Goal: Task Accomplishment & Management: Complete application form

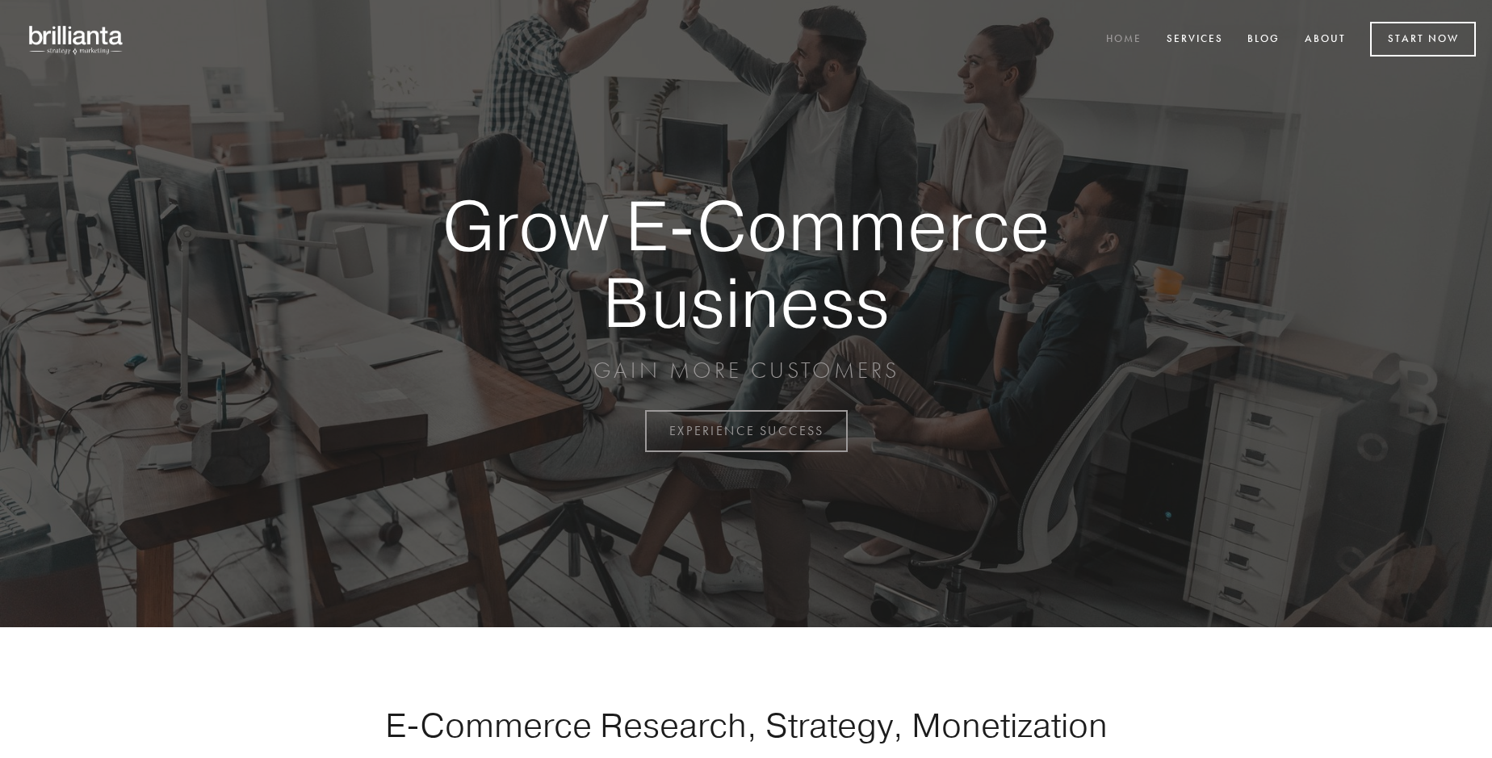
scroll to position [4233, 0]
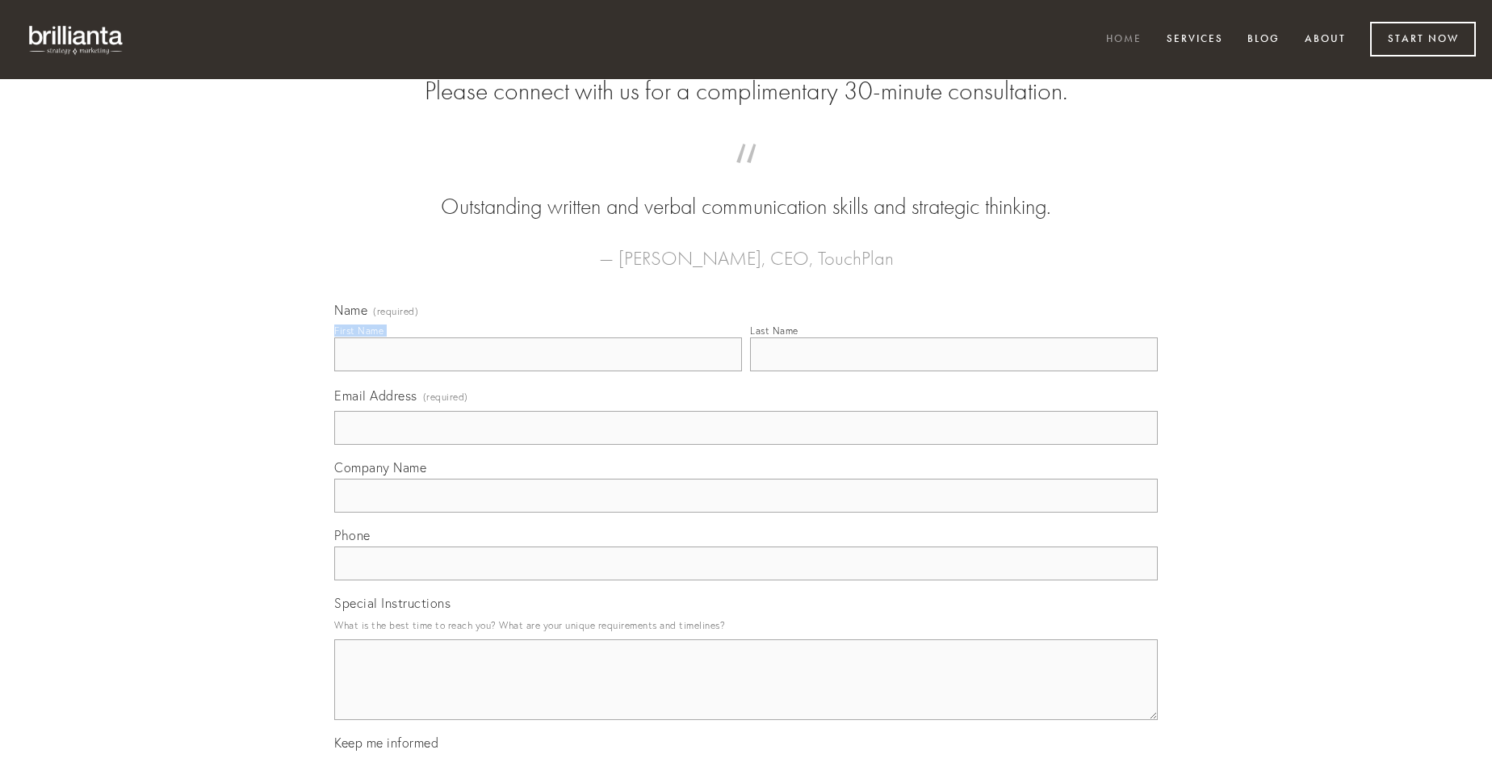
type input "Roman Prosacco"
click at [954, 371] on input "Last Name" at bounding box center [954, 355] width 408 height 34
type input "Roman Prosacco"
click at [746, 445] on input "Email Address (required)" at bounding box center [746, 428] width 824 height 34
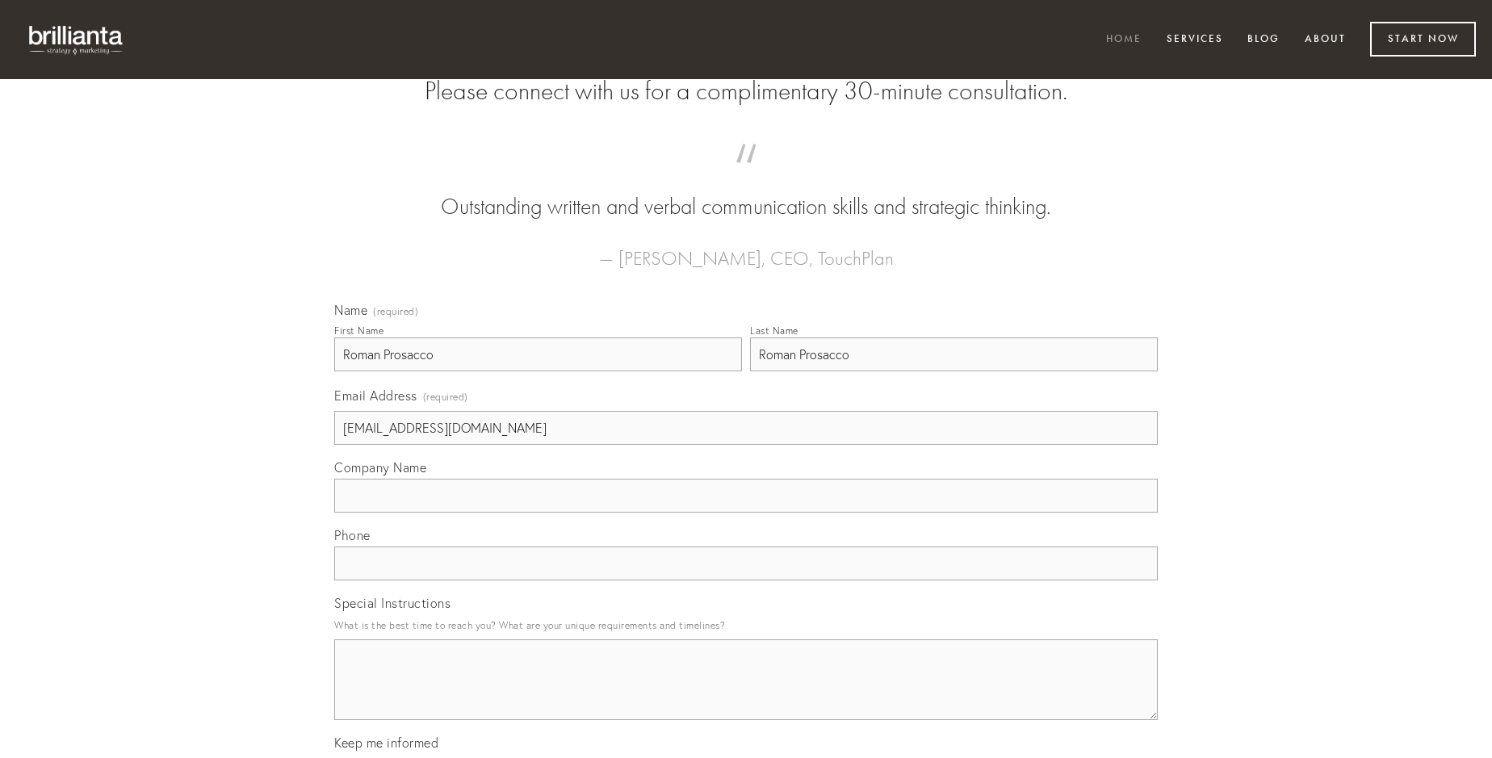
type input "[EMAIL_ADDRESS][DOMAIN_NAME]"
click at [746, 513] on input "Company Name" at bounding box center [746, 496] width 824 height 34
type input "vespillo"
click at [746, 581] on input "text" at bounding box center [746, 564] width 824 height 34
click at [746, 694] on textarea "Special Instructions" at bounding box center [746, 680] width 824 height 81
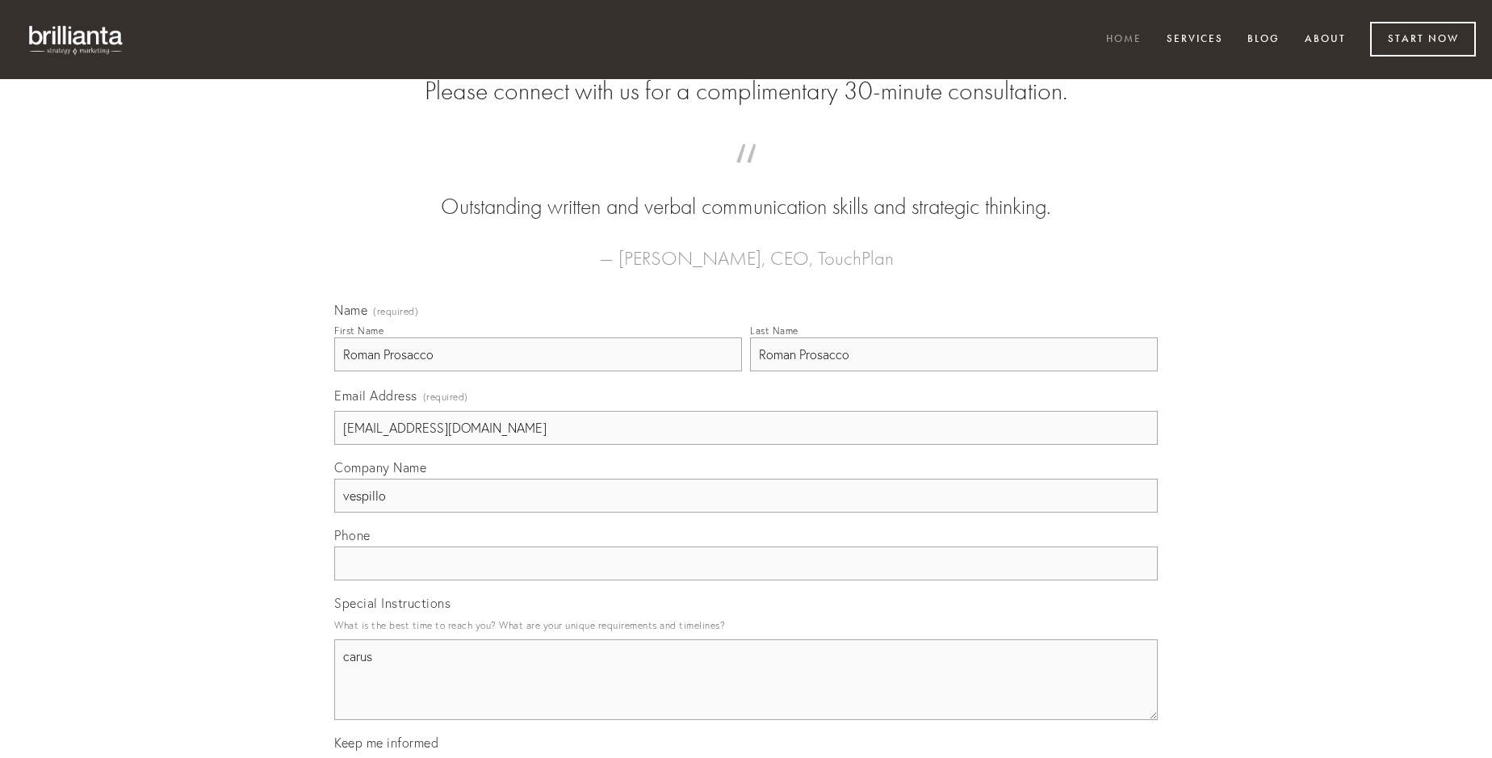
type textarea "carus"
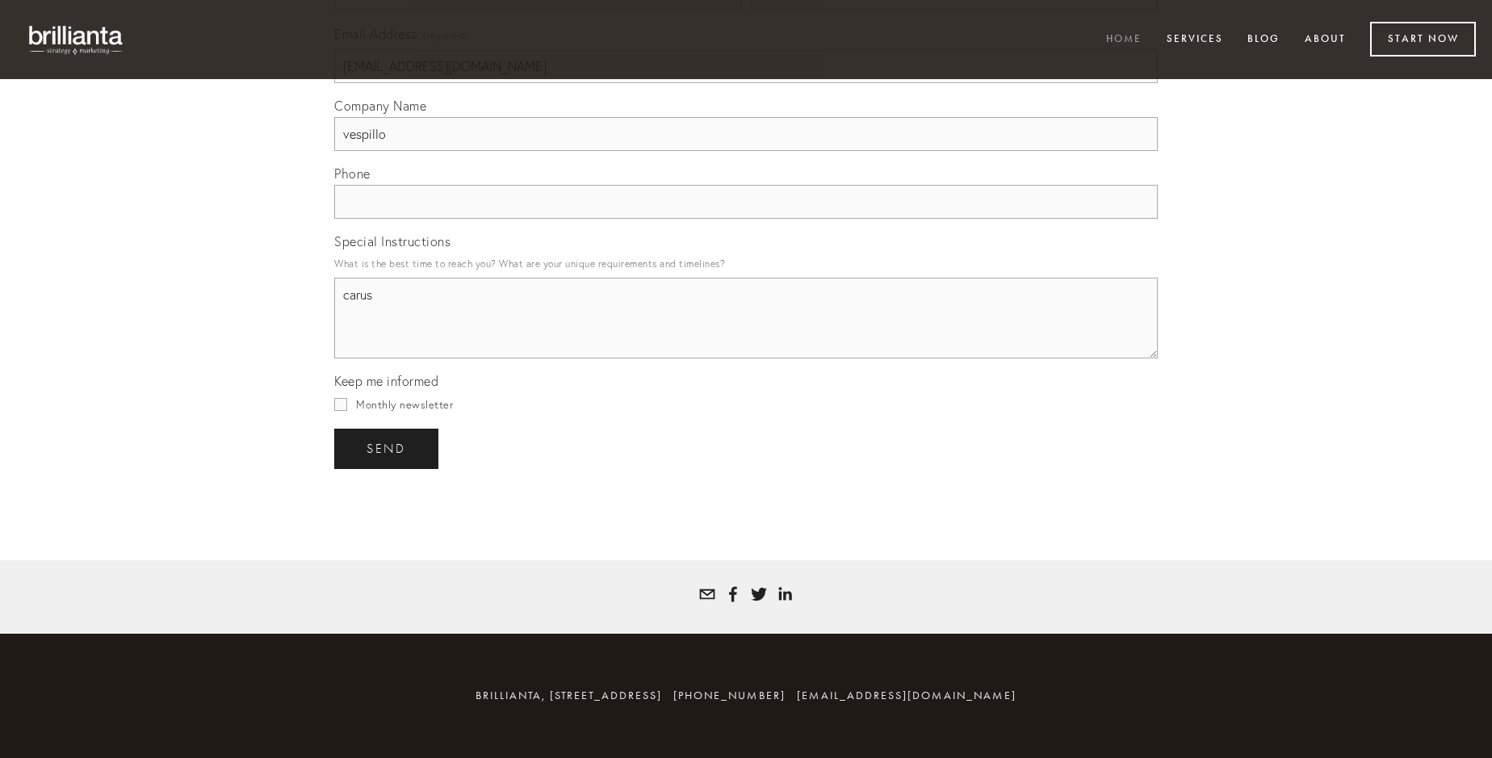
click at [388, 448] on span "send" at bounding box center [387, 449] width 40 height 15
